Goal: Transaction & Acquisition: Obtain resource

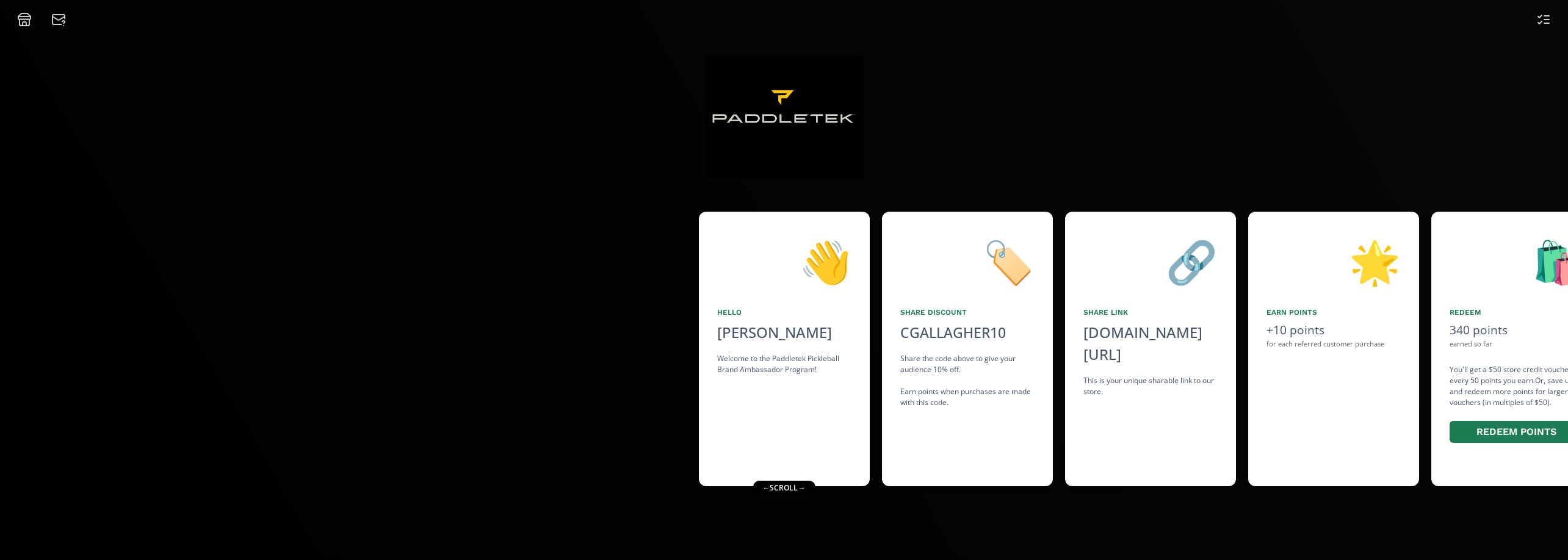
click at [1317, 511] on div "👋 Hello [PERSON_NAME] Welcome to the Paddletek Pickleball Brand Ambassador Prog…" at bounding box center [784, 293] width 1568 height 533
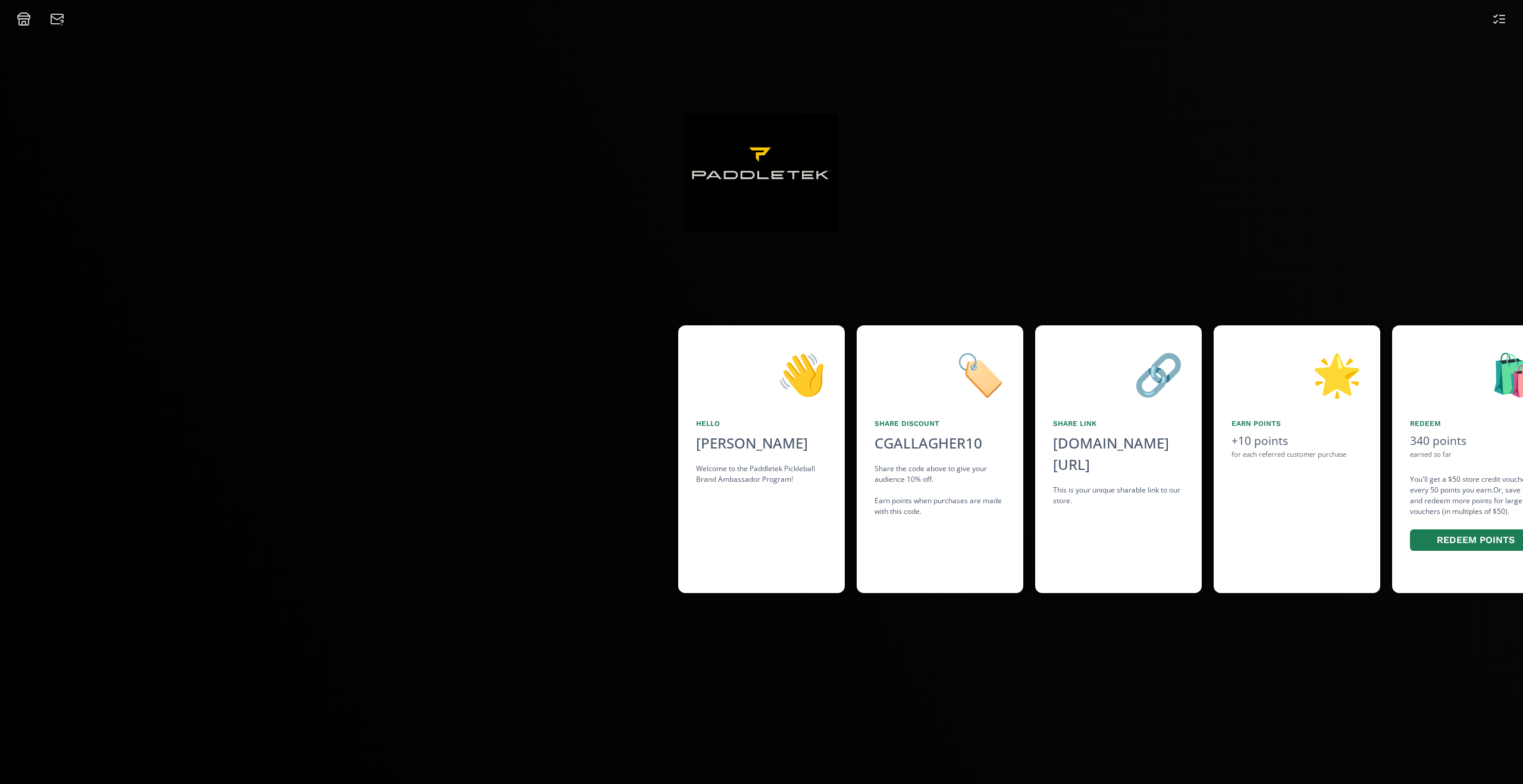
click at [1471, 401] on div "🛍️" at bounding box center [1475, 374] width 131 height 61
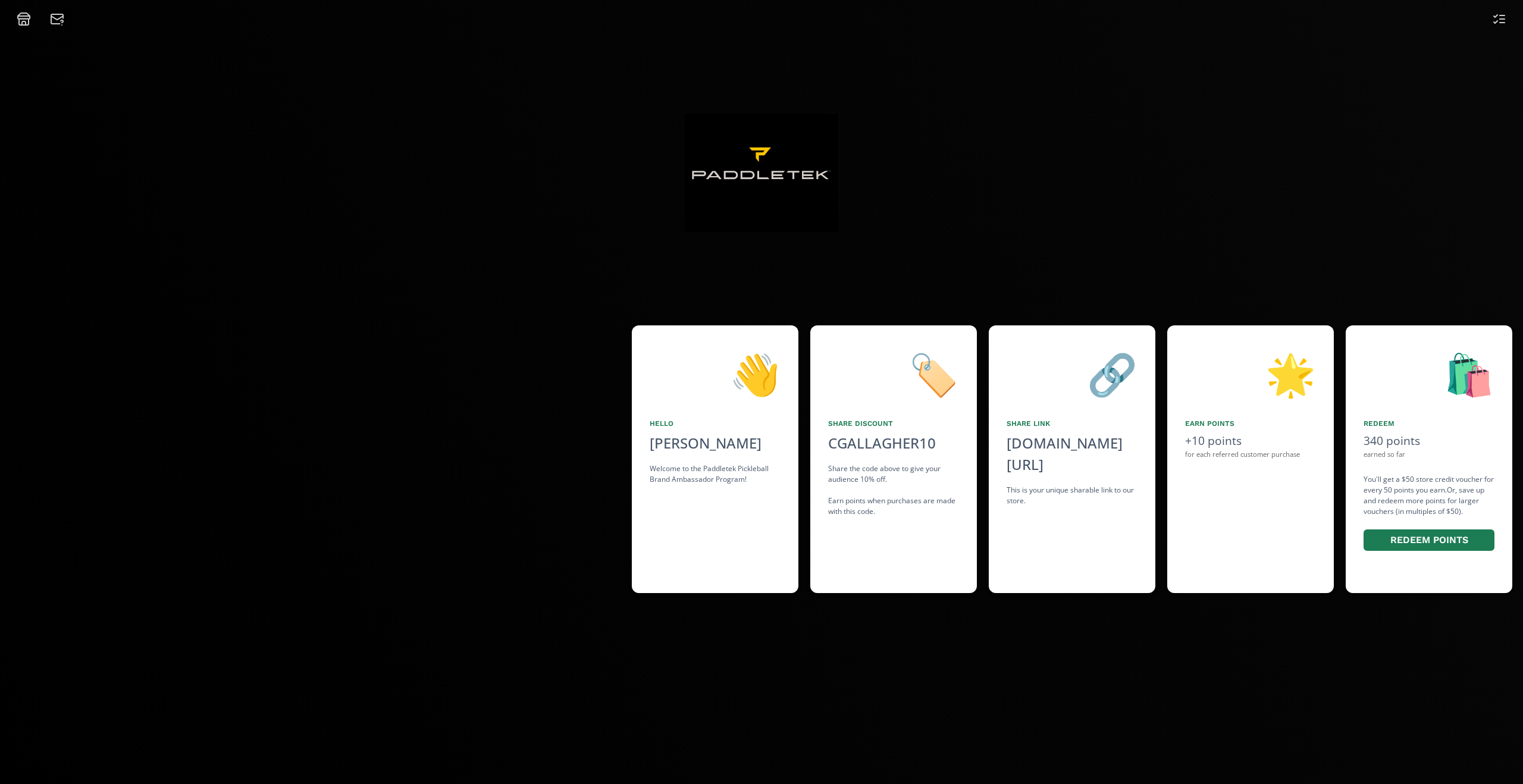
drag, startPoint x: 1471, startPoint y: 401, endPoint x: 1456, endPoint y: 402, distance: 15.0
click at [1456, 402] on div "🛍️" at bounding box center [1428, 374] width 131 height 61
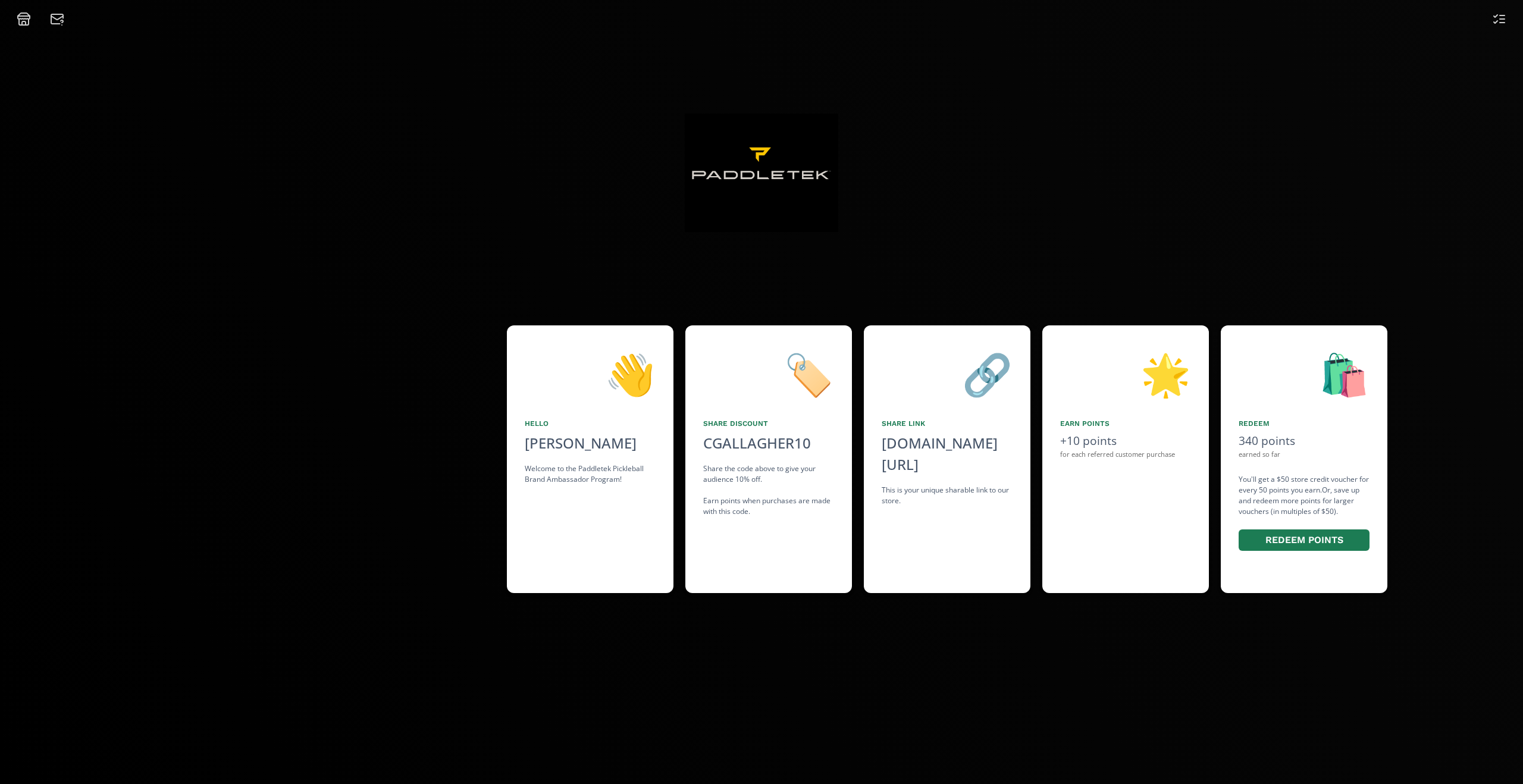
drag, startPoint x: 1456, startPoint y: 402, endPoint x: 1388, endPoint y: 401, distance: 68.0
click at [1388, 401] on div "👋 Hello [PERSON_NAME] Welcome to the Paddletek Pickleball Brand Ambassador Prog…" at bounding box center [761, 459] width 1523 height 279
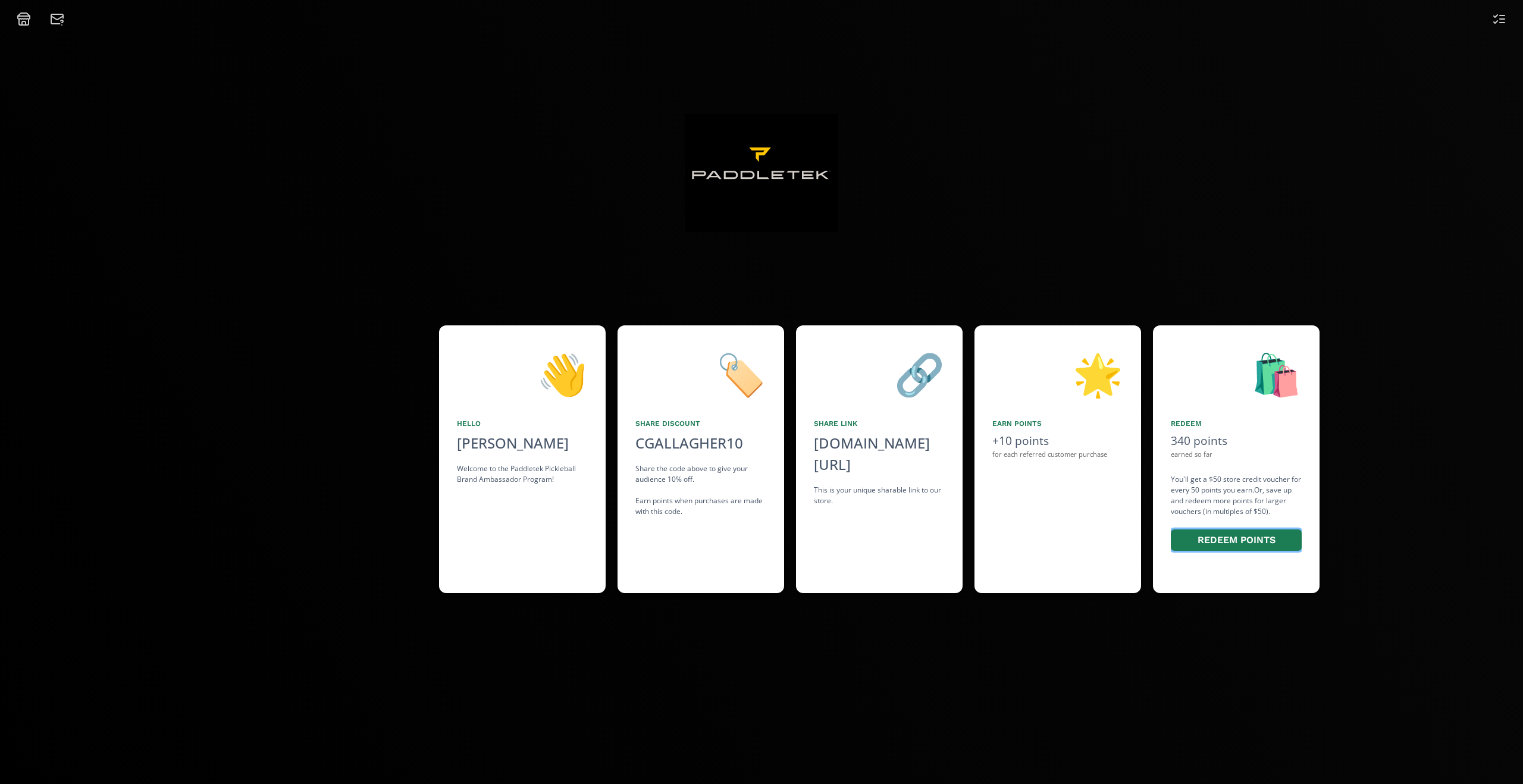
click at [1230, 545] on button "Redeem points" at bounding box center [1236, 541] width 131 height 22
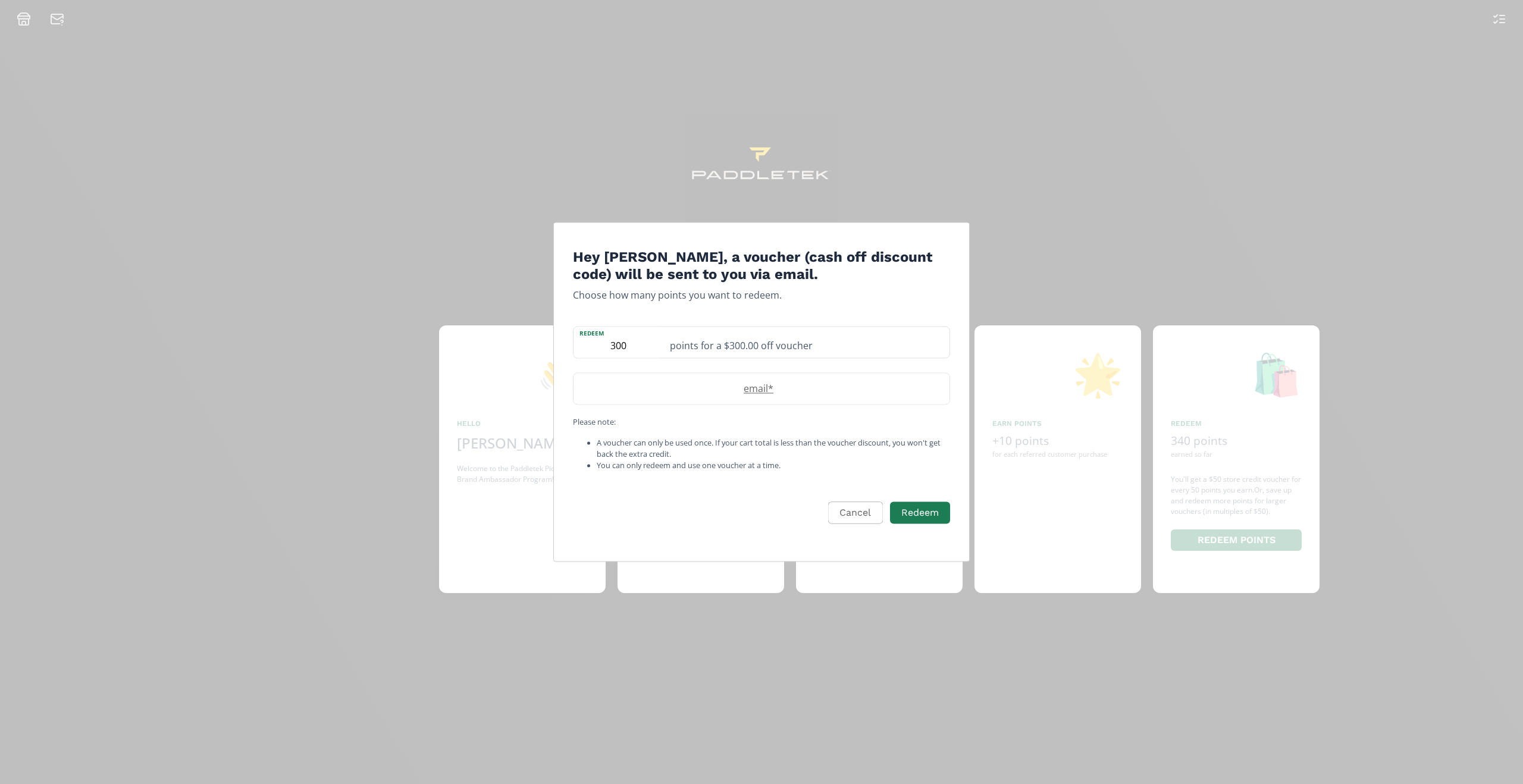
click at [751, 395] on label "email *" at bounding box center [755, 388] width 364 height 14
type input "[EMAIL_ADDRESS][DOMAIN_NAME]"
click at [903, 524] on button "Redeem" at bounding box center [919, 514] width 60 height 22
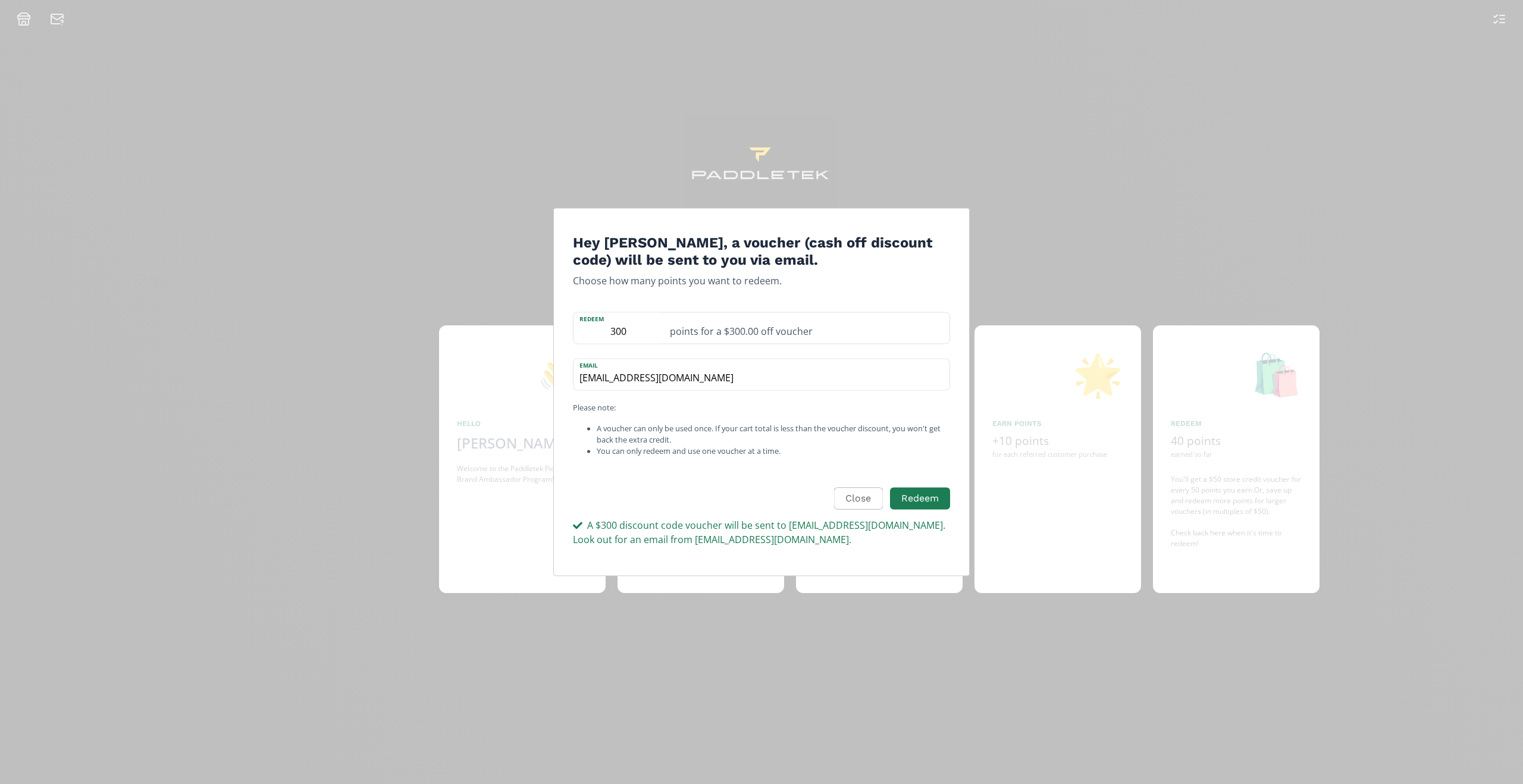
click at [410, 262] on div "Hey [PERSON_NAME], a voucher (cash off discount code) will be sent to you via e…" at bounding box center [761, 392] width 1523 height 784
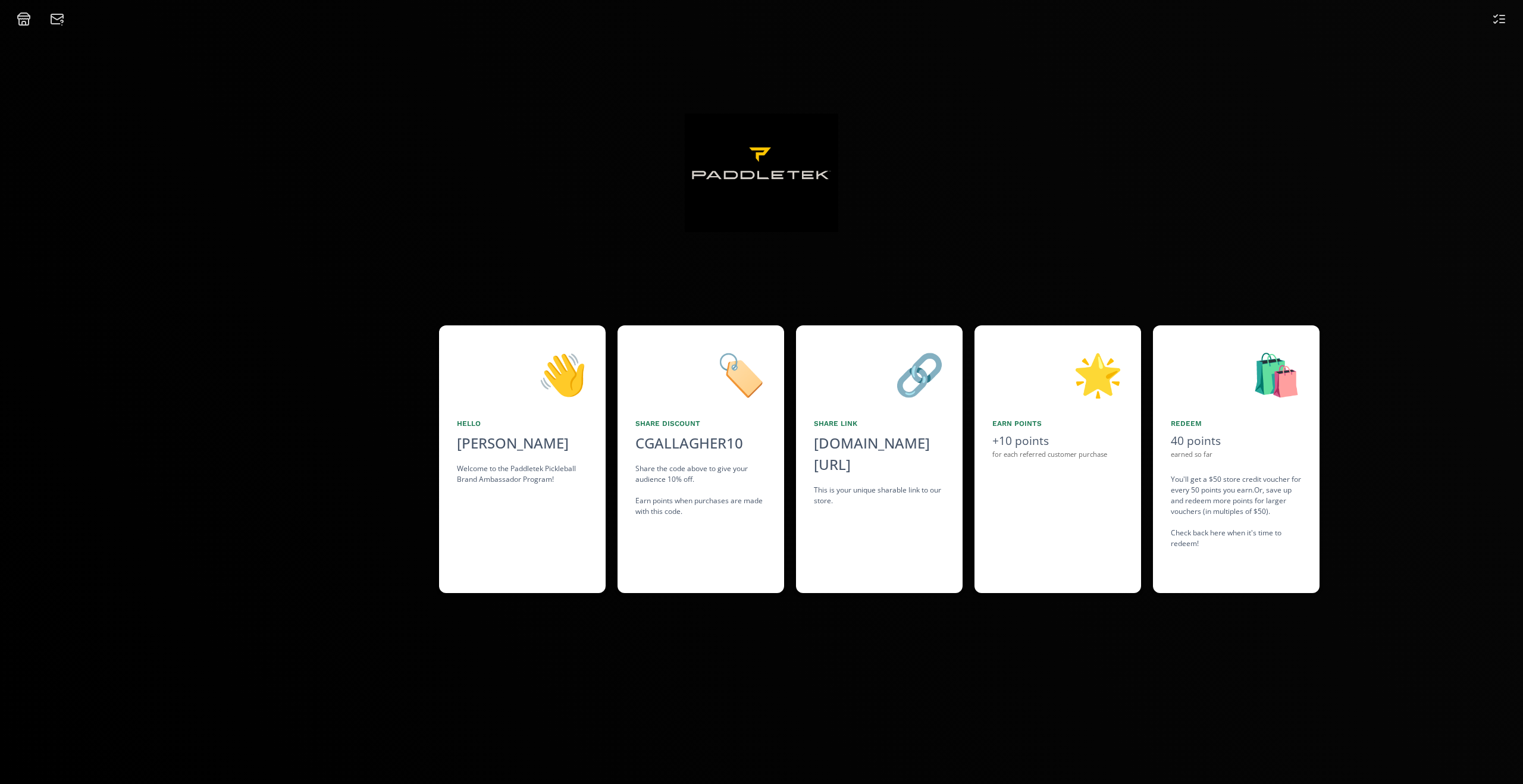
click at [1189, 422] on div "Redeem" at bounding box center [1236, 423] width 131 height 10
click at [1205, 454] on div "earned so far" at bounding box center [1236, 455] width 131 height 10
click at [1264, 447] on div "40 points" at bounding box center [1236, 440] width 131 height 17
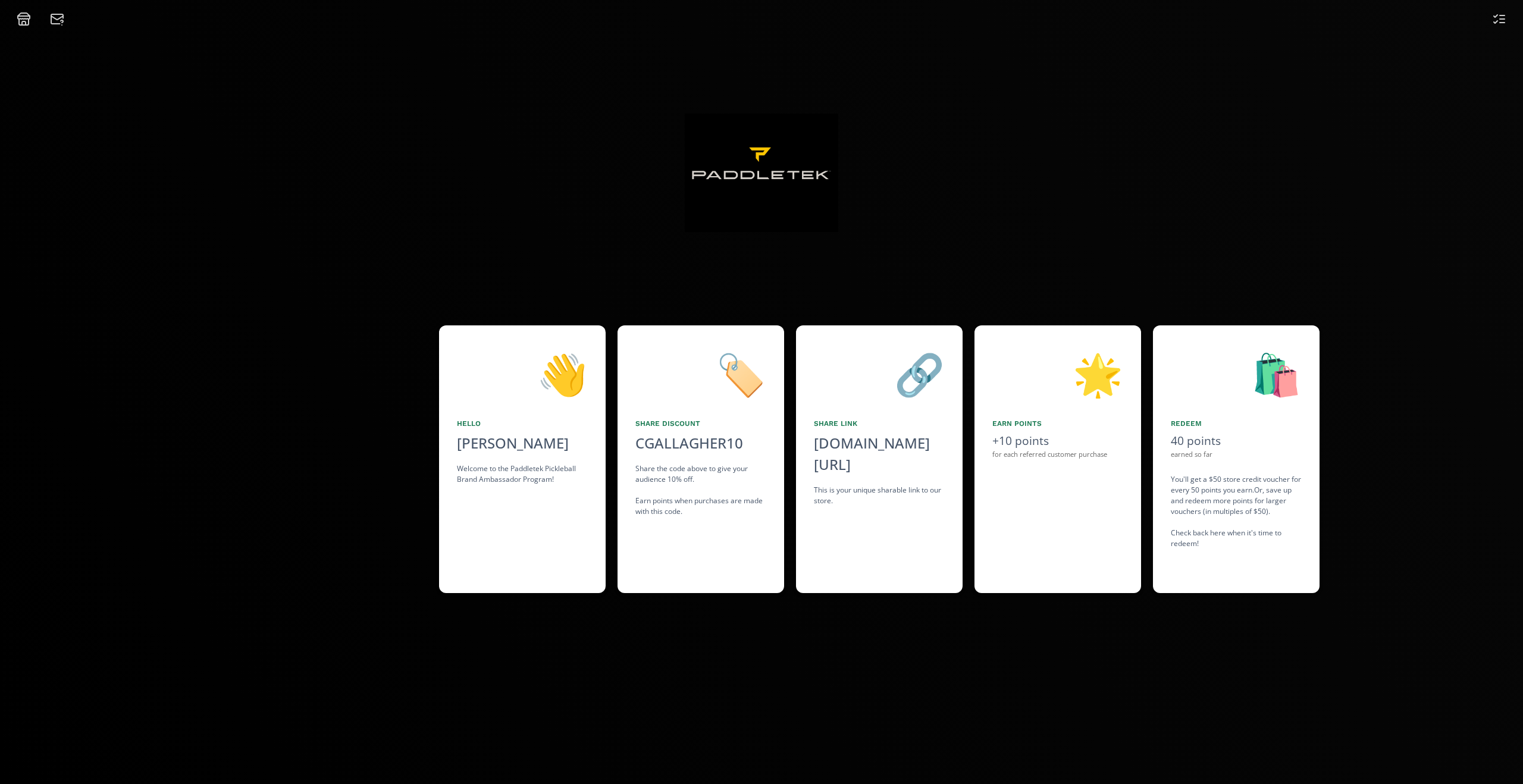
click at [1264, 447] on div "40 points" at bounding box center [1236, 440] width 131 height 17
click at [1057, 516] on div "🌟 Earn points +10 points for each referred customer purchase" at bounding box center [1057, 459] width 166 height 267
click at [894, 518] on div "🔗 Share Link [DOMAIN_NAME][URL] click to copy This is your unique sharable link…" at bounding box center [879, 459] width 166 height 267
click at [712, 537] on div "🏷️ Share Discount CGALLAGHER10 click to copy Share the code above to give your …" at bounding box center [701, 459] width 166 height 267
